Goal: Task Accomplishment & Management: Use online tool/utility

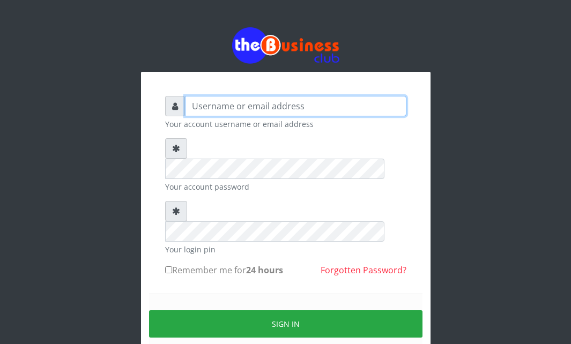
type input "Ahmed2222"
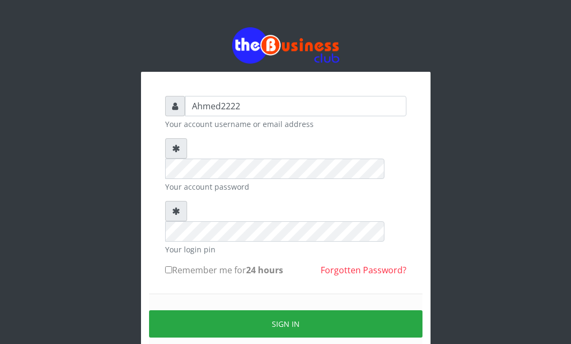
click at [169, 266] on input "Remember me for 24 hours" at bounding box center [168, 269] width 7 height 7
checkbox input "true"
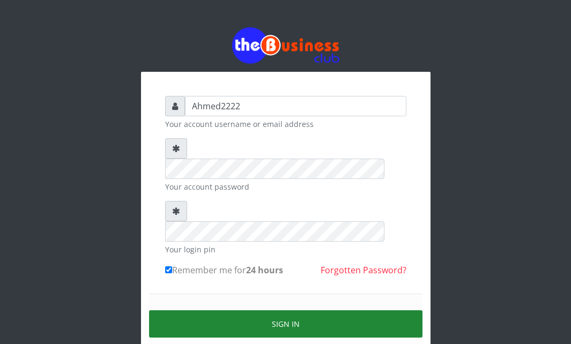
click at [201, 310] on button "Sign in" at bounding box center [285, 323] width 273 height 27
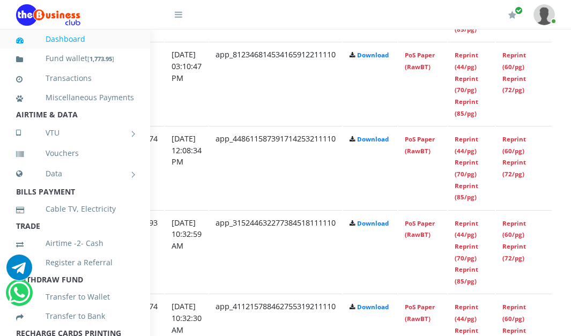
scroll to position [888, 205]
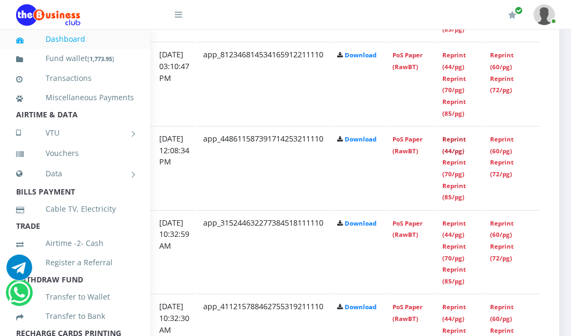
click at [466, 143] on link "Reprint (44/pg)" at bounding box center [454, 145] width 24 height 20
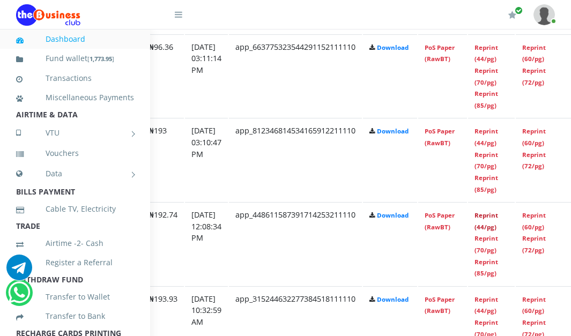
scroll to position [812, 226]
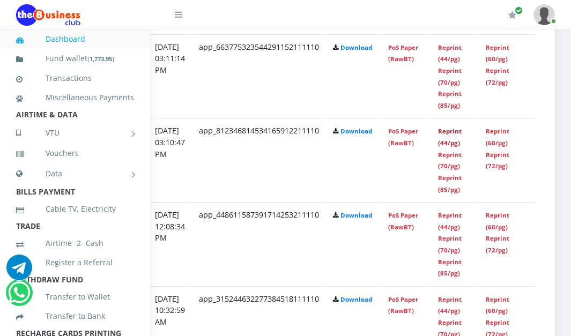
click at [457, 134] on link "Reprint (44/pg)" at bounding box center [450, 137] width 24 height 20
click at [249, 217] on td "app_448611587391714253211110" at bounding box center [258, 243] width 133 height 83
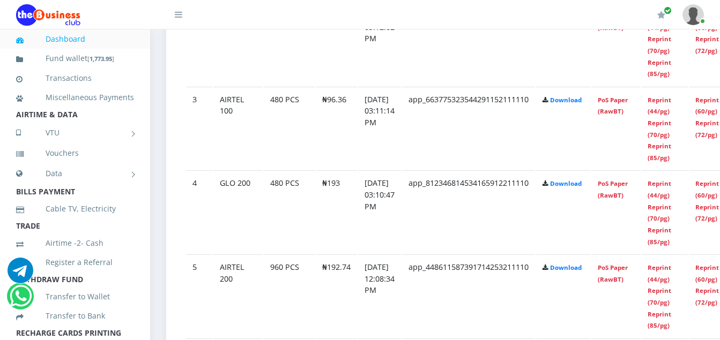
scroll to position [755, 0]
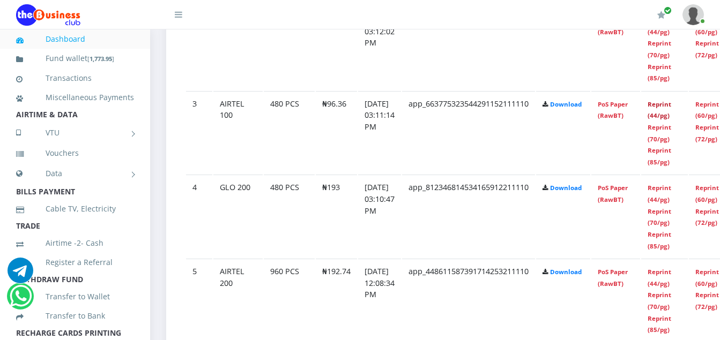
click at [579, 109] on link "Reprint (44/pg)" at bounding box center [660, 110] width 24 height 20
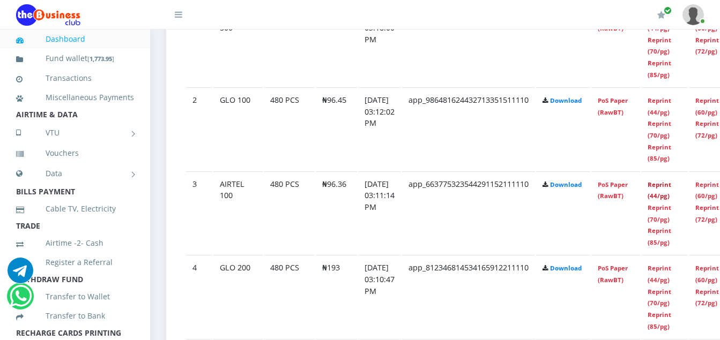
scroll to position [674, 0]
click at [579, 196] on link "Reprint (44/pg)" at bounding box center [660, 191] width 24 height 20
click at [579, 110] on link "Reprint (44/pg)" at bounding box center [660, 107] width 24 height 20
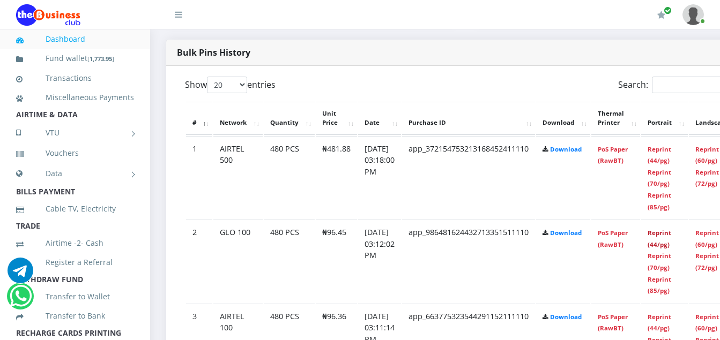
scroll to position [540, 0]
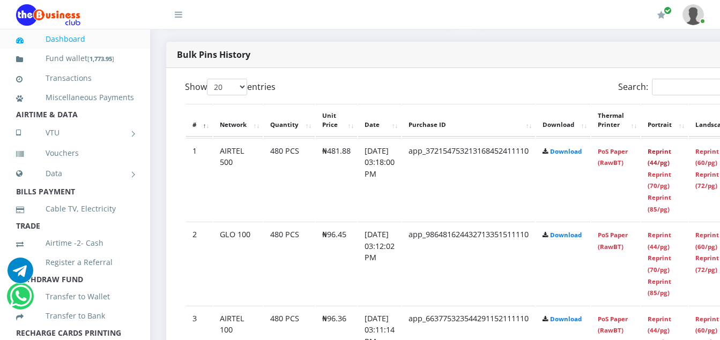
click at [579, 157] on link "Reprint (44/pg)" at bounding box center [660, 157] width 24 height 20
